Goal: Information Seeking & Learning: Learn about a topic

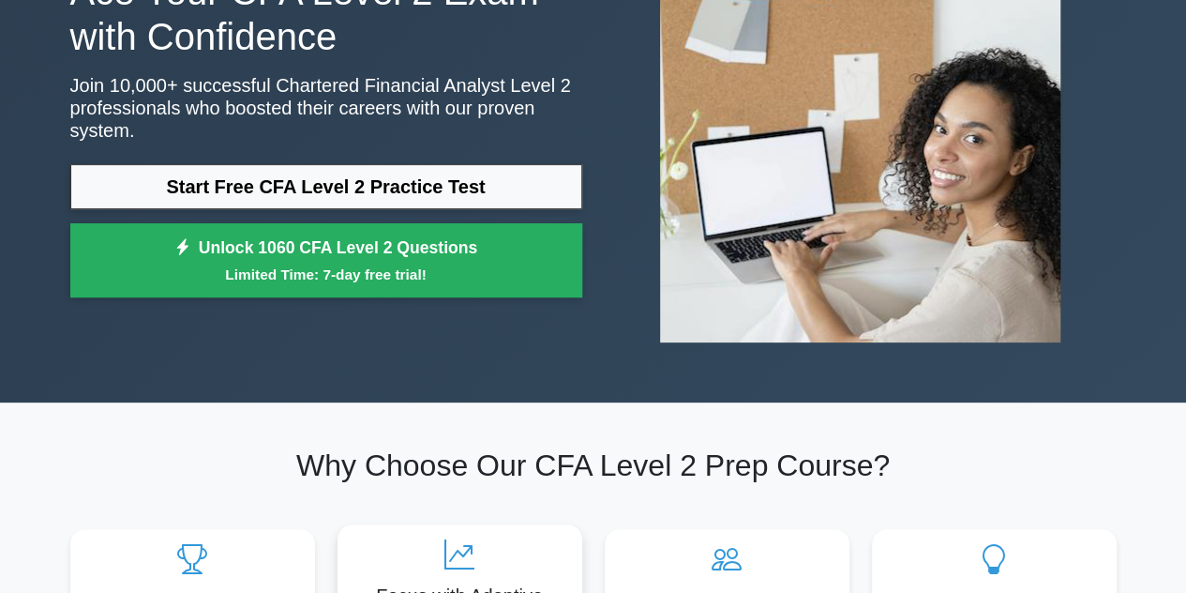
scroll to position [94, 0]
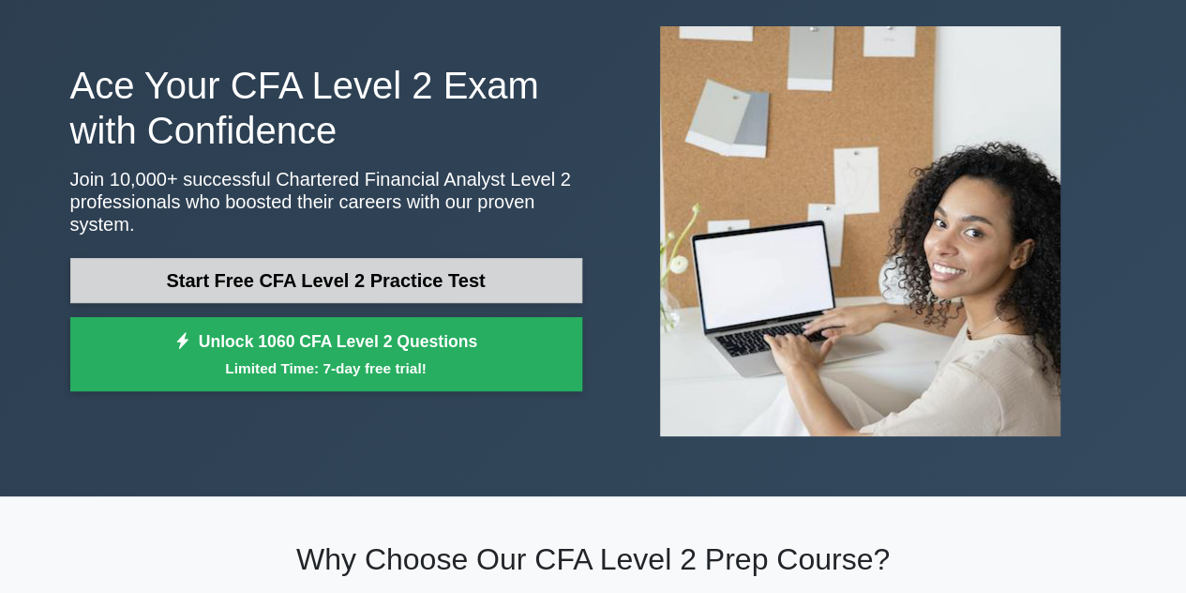
click at [301, 278] on link "Start Free CFA Level 2 Practice Test" at bounding box center [326, 280] width 512 height 45
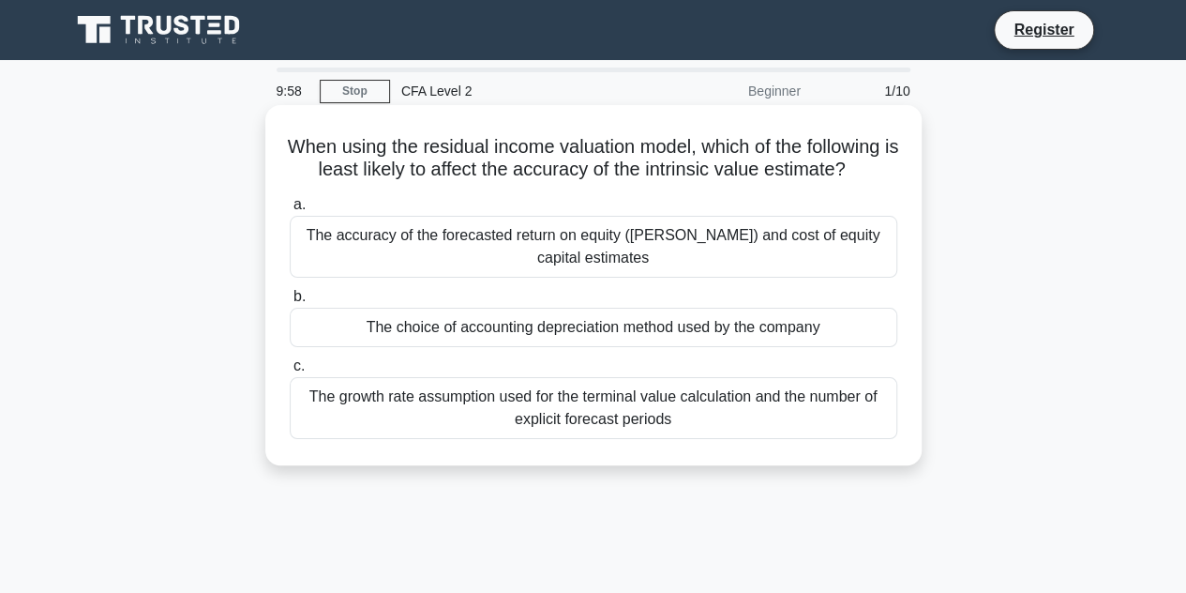
click at [321, 260] on div "The accuracy of the forecasted return on equity ([PERSON_NAME]) and cost of equ…" at bounding box center [594, 247] width 608 height 62
click at [290, 211] on input "a. The accuracy of the forecasted return on equity ([PERSON_NAME]) and cost of …" at bounding box center [290, 205] width 0 height 12
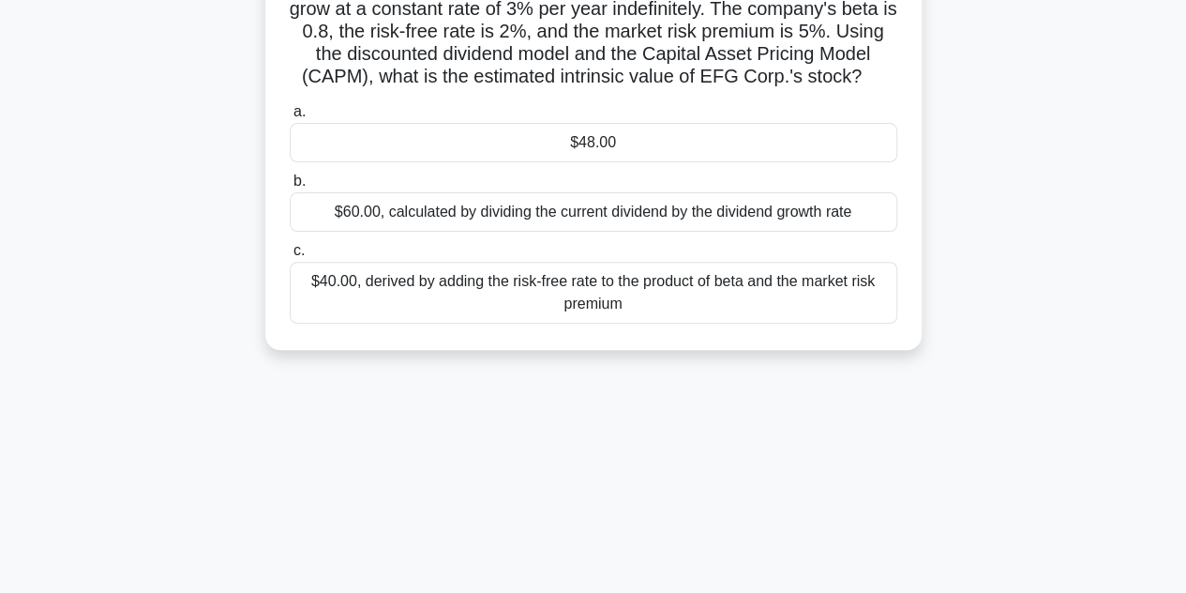
scroll to position [281, 0]
